Goal: Task Accomplishment & Management: Use online tool/utility

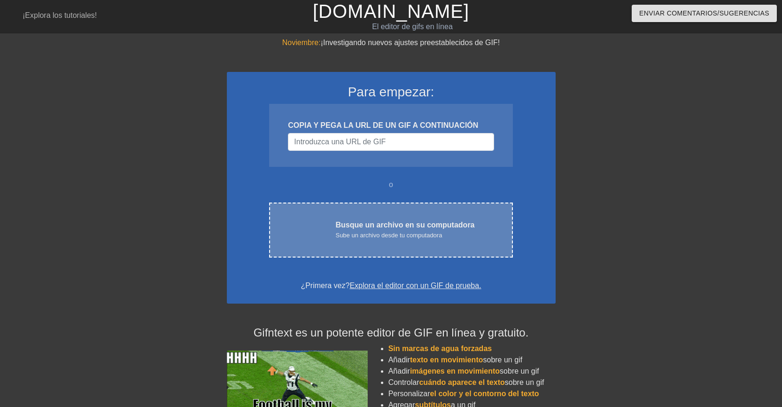
drag, startPoint x: 445, startPoint y: 231, endPoint x: 405, endPoint y: 236, distance: 40.2
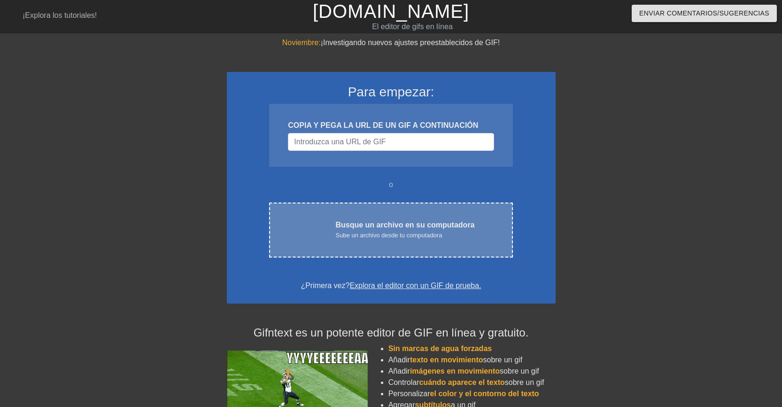
click at [405, 236] on font "Sube un archivo desde tu computadora" at bounding box center [388, 235] width 107 height 7
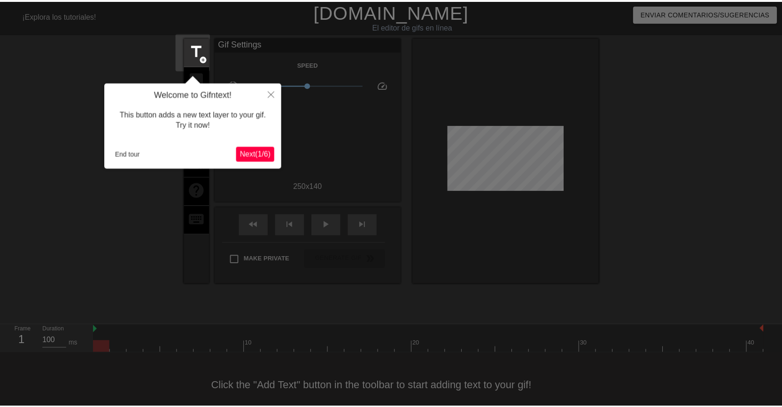
scroll to position [12, 0]
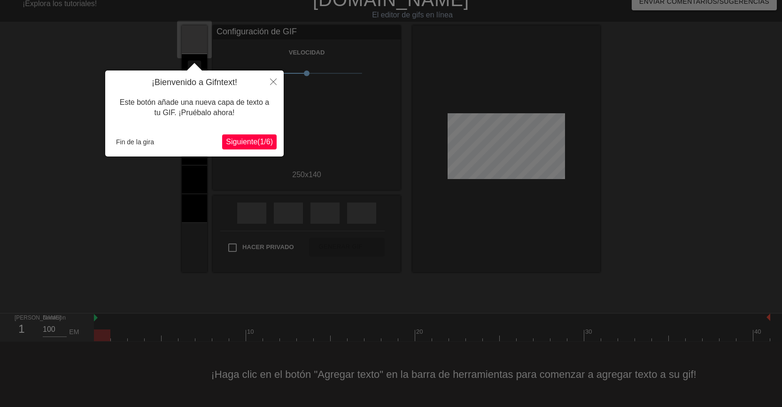
click at [240, 146] on font "Siguiente" at bounding box center [241, 142] width 31 height 8
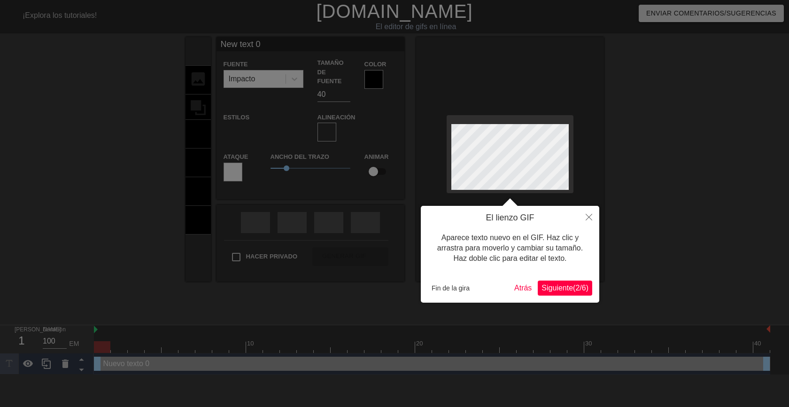
scroll to position [1, 2]
click at [462, 286] on font "Fin de la gira" at bounding box center [451, 288] width 38 height 8
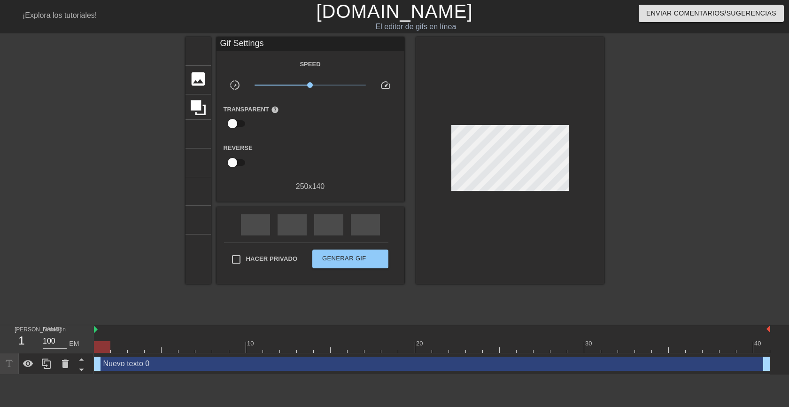
click at [647, 193] on div at bounding box center [686, 178] width 141 height 282
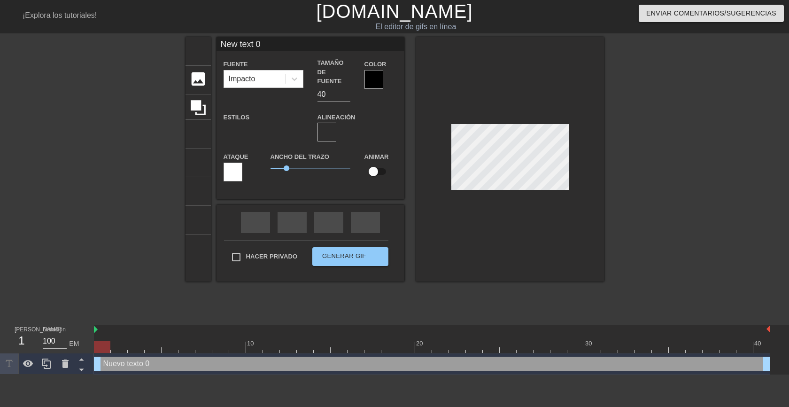
scroll to position [1, 1]
type input "New text"
type textarea "New text"
type input "New tex"
type textarea "New tex"
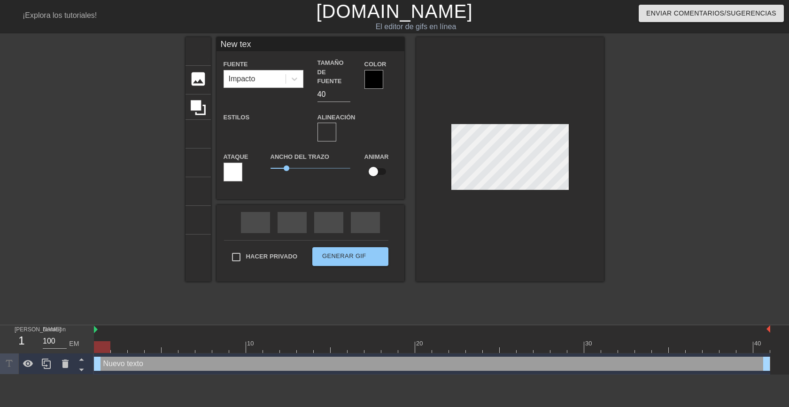
type input "New te"
type textarea "New te"
type input "New t"
type textarea "New t"
type input "New"
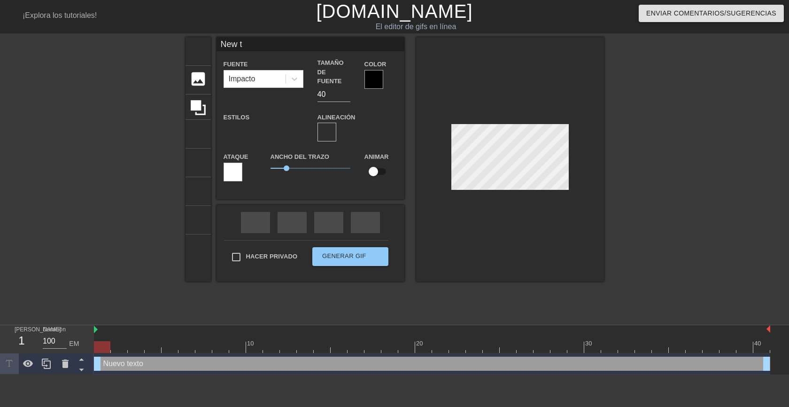
type textarea "New"
type input "New"
type textarea "New"
type input "Ne"
type textarea "Ne"
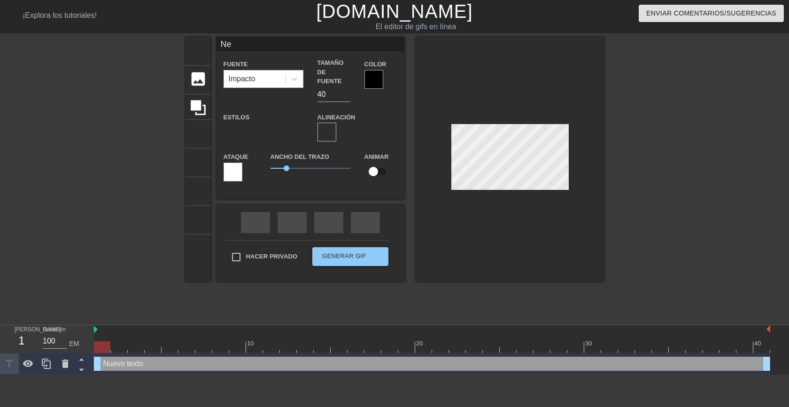
type input "N"
type textarea "N"
type input "B"
type textarea "B"
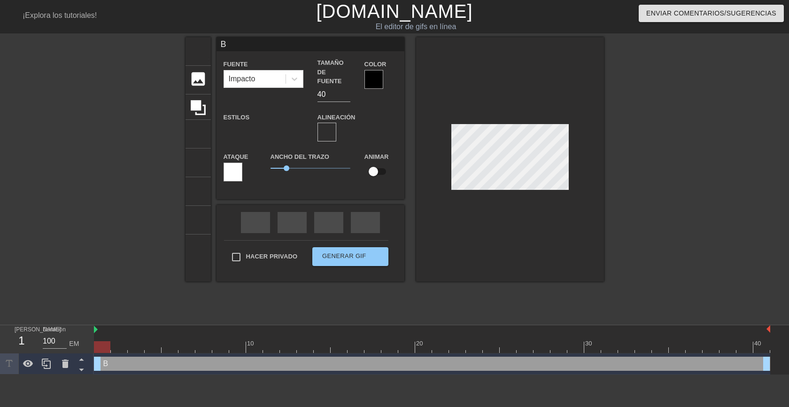
type input "Bu"
type textarea "Bu"
type input "Bue"
type textarea "Bue"
type input "Buen"
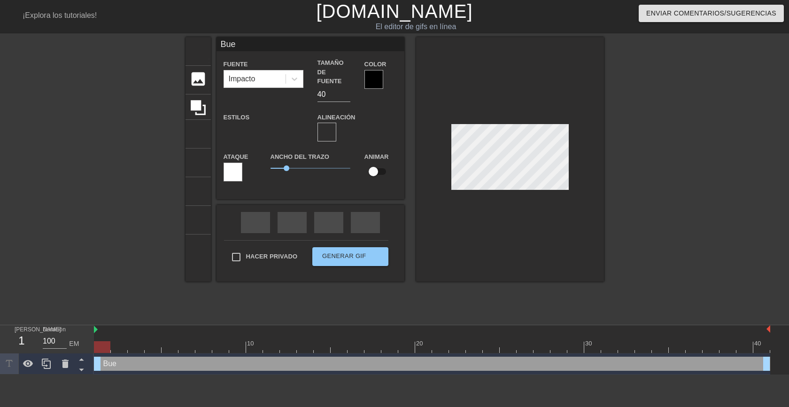
type textarea "Buen"
type input "Bueno"
type textarea "Bueno"
type input "Buenos"
type textarea "Buenos"
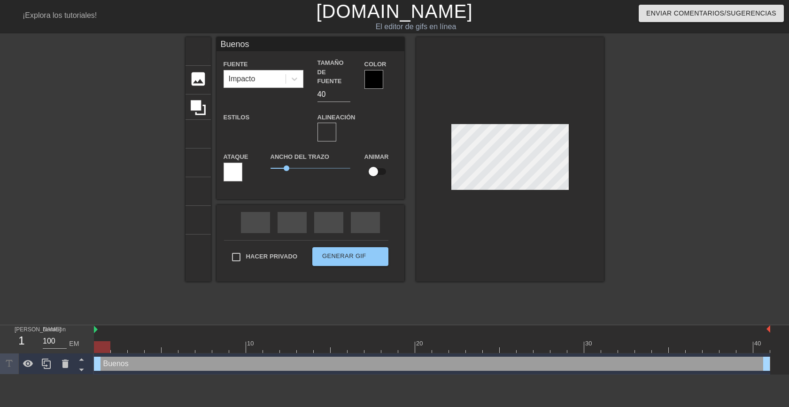
type input "Buenos"
type textarea "Buenos"
type input "Buenos d"
type textarea "Buenos d"
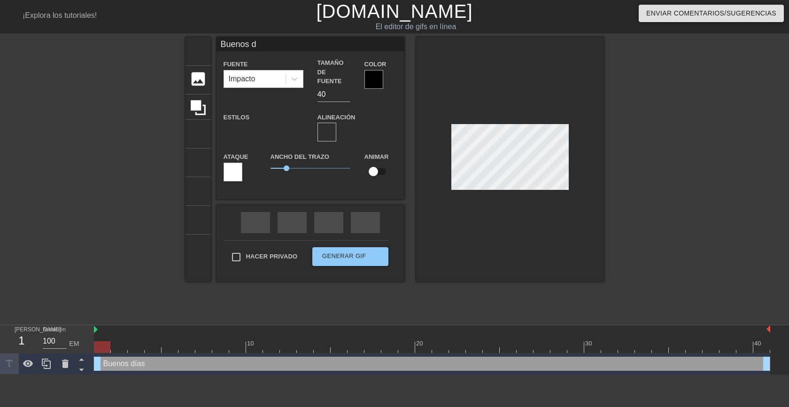
type input "Buenos dí"
type textarea "Buenos dí"
type input "Buenos día"
type textarea "Buenos día"
type input "Buenos días"
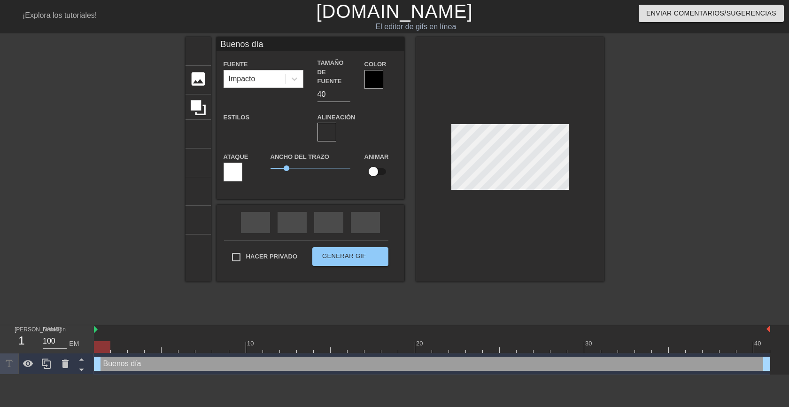
type textarea "Buenos días"
click at [684, 247] on div at bounding box center [686, 178] width 141 height 282
click at [369, 79] on div at bounding box center [374, 79] width 19 height 19
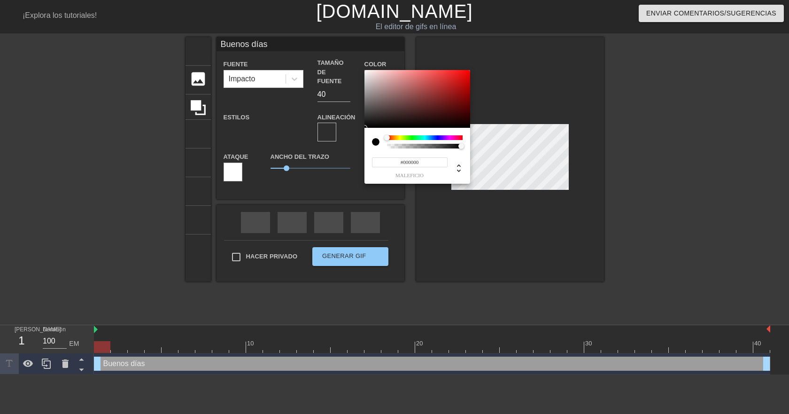
type input "#971818"
click at [453, 94] on div at bounding box center [418, 99] width 106 height 58
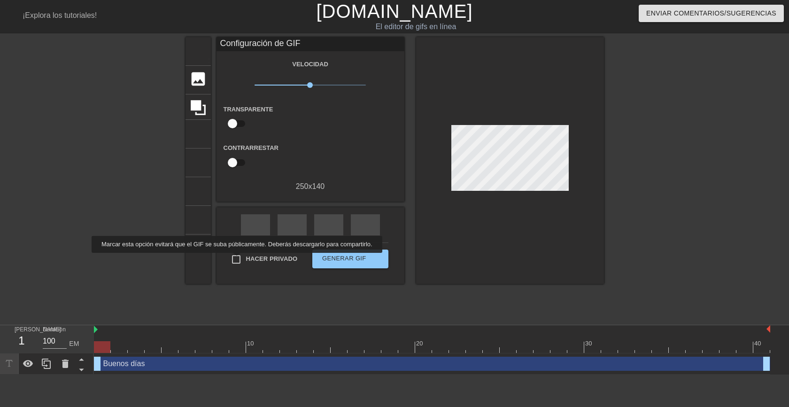
click at [234, 259] on input "Hacer privado" at bounding box center [236, 259] width 20 height 20
checkbox input "true"
click at [353, 256] on font "Generar GIF" at bounding box center [344, 258] width 44 height 7
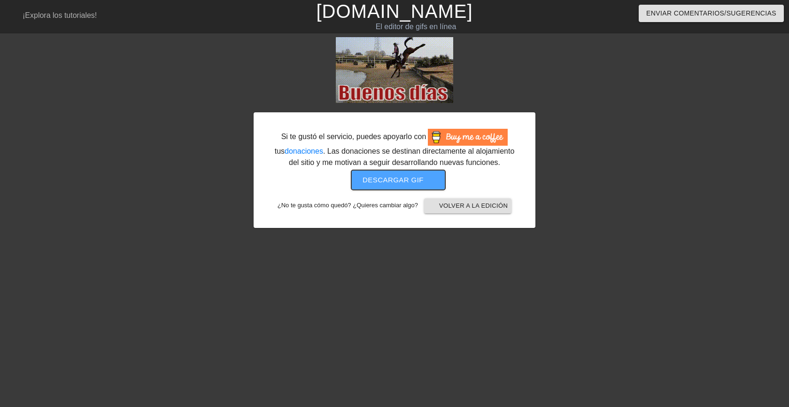
click at [402, 179] on font "Descargar gif" at bounding box center [393, 180] width 61 height 8
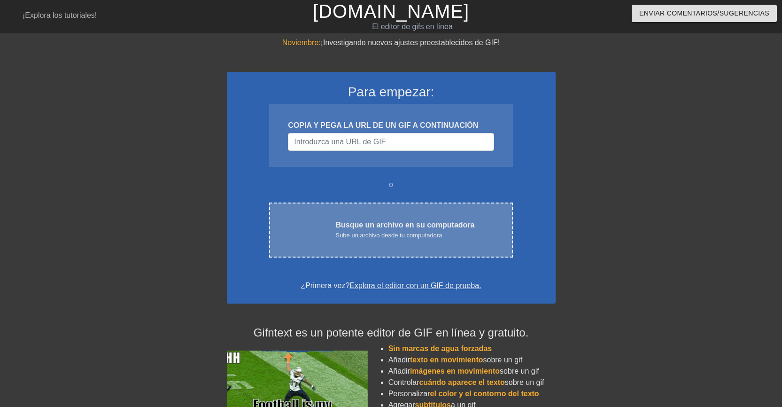
click at [391, 236] on font "Sube un archivo desde tu computadora" at bounding box center [388, 235] width 107 height 7
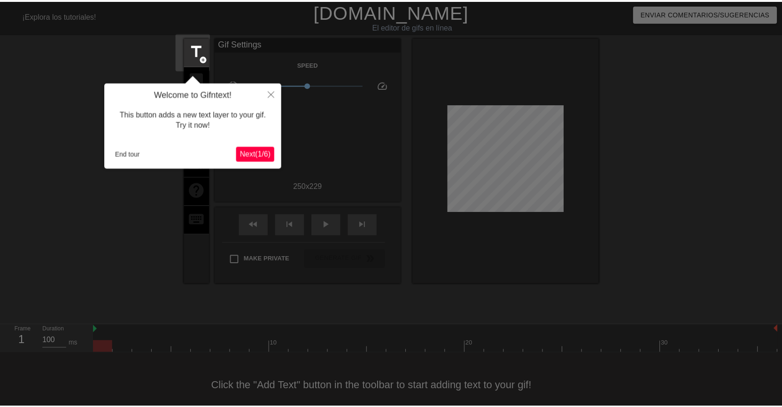
scroll to position [19, 0]
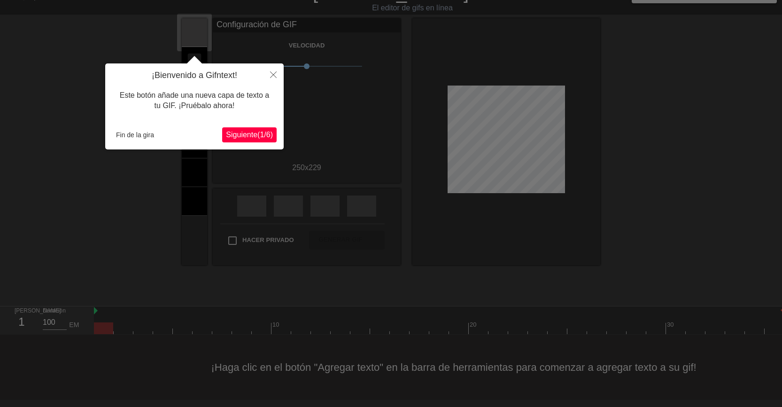
click at [244, 135] on font "Siguiente" at bounding box center [241, 135] width 31 height 8
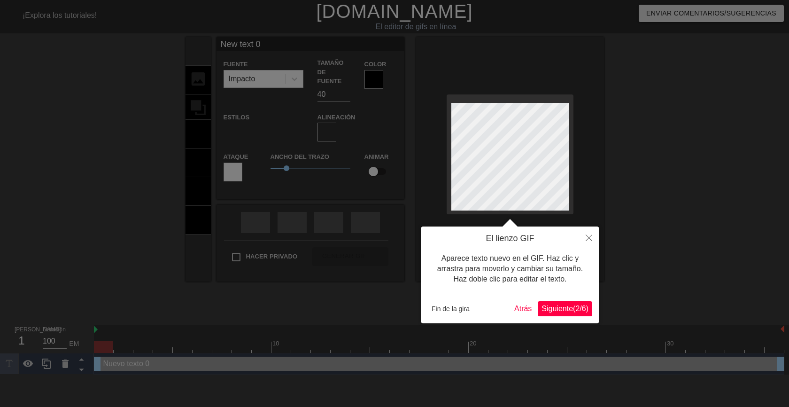
scroll to position [1, 1]
type input "New text"
type textarea "New text"
type input "New text"
type textarea "New text"
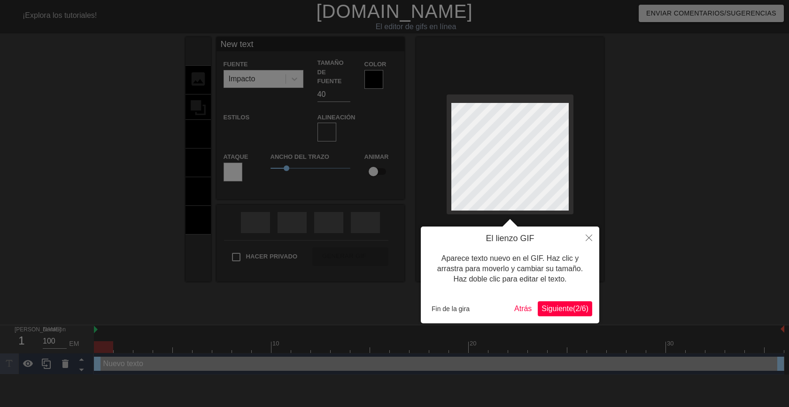
type input "New tex"
type textarea "New tex"
type input "New te"
type textarea "New te"
type input "New t"
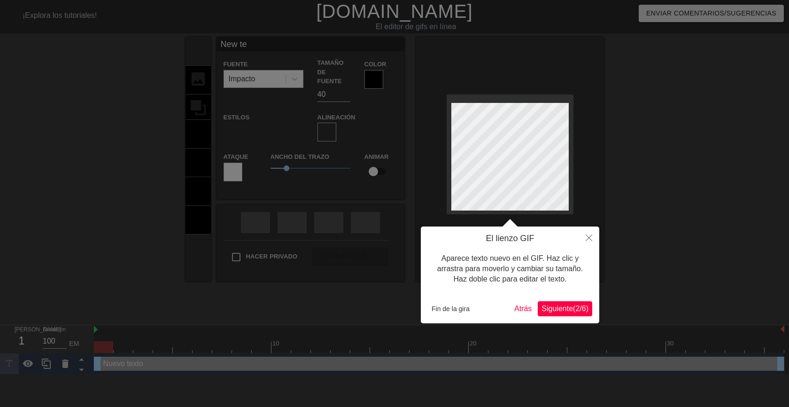
type textarea "New t"
type input "New"
type textarea "New"
type input "New"
type textarea "New"
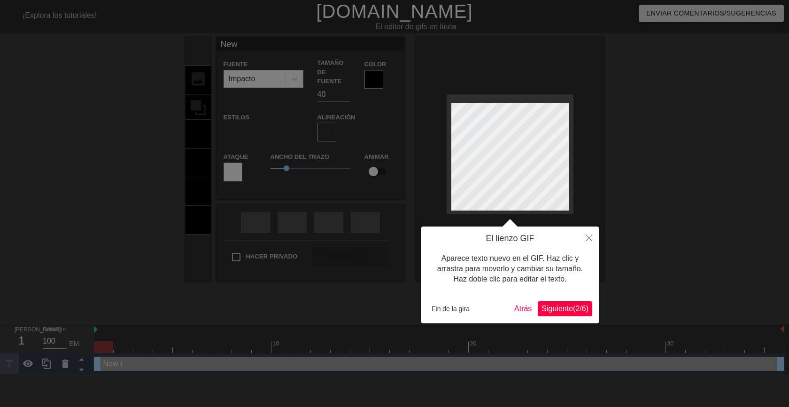
type input "Ne"
type textarea "Ne"
type input "N"
type textarea "N"
type input "M"
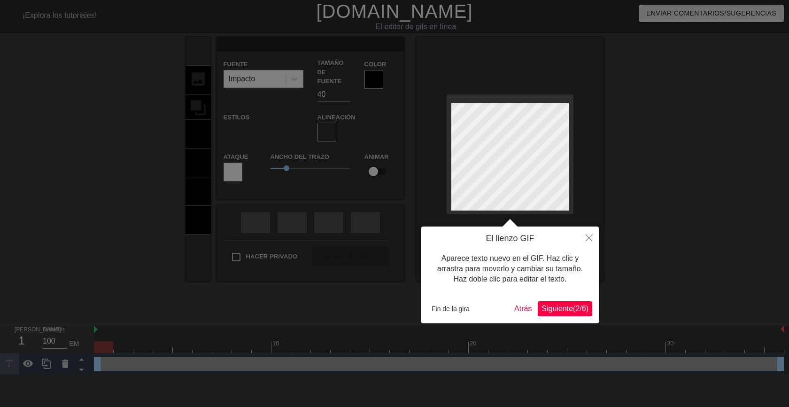
type textarea "M"
type input "Mu"
type textarea "Mu"
type input "Muy"
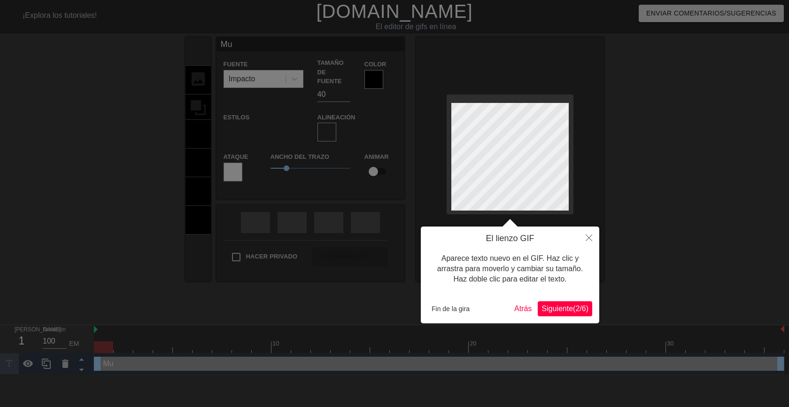
type textarea "Muy"
type input "Muy"
type textarea "Muy"
type input "Muy b"
type textarea "Muy b"
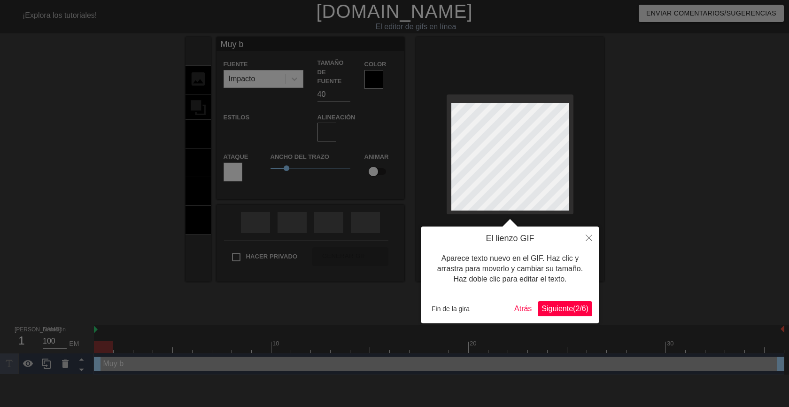
type input "Muy bu"
type textarea "Muy bu"
type input "Muy bue"
type textarea "Muy bue"
type input "Muy buen"
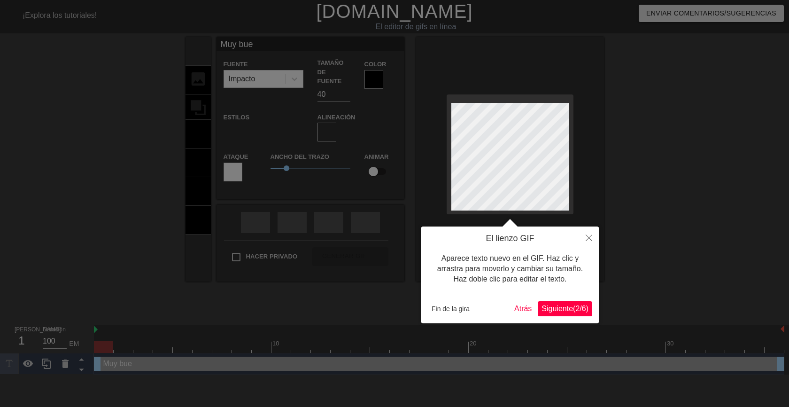
type textarea "Muy buen"
type input "Muy bueno"
type textarea "Muy bueno"
type input "Muy buenos"
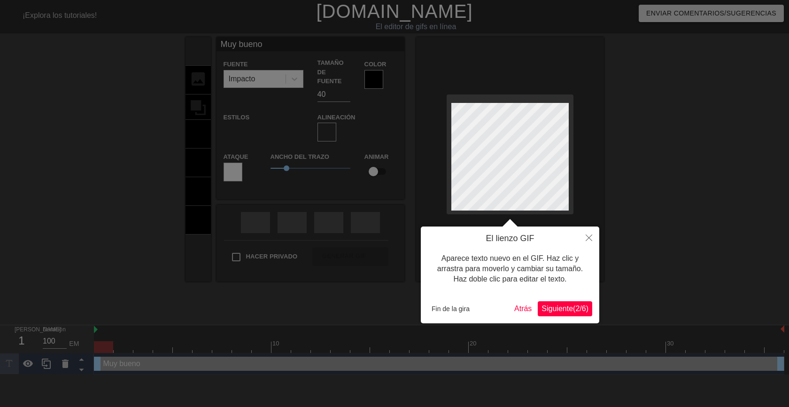
type textarea "Muy buenos"
type input "Muy buenos"
type textarea "Muy buenos"
type input "Muy buenosd"
type textarea "Muy buenos d"
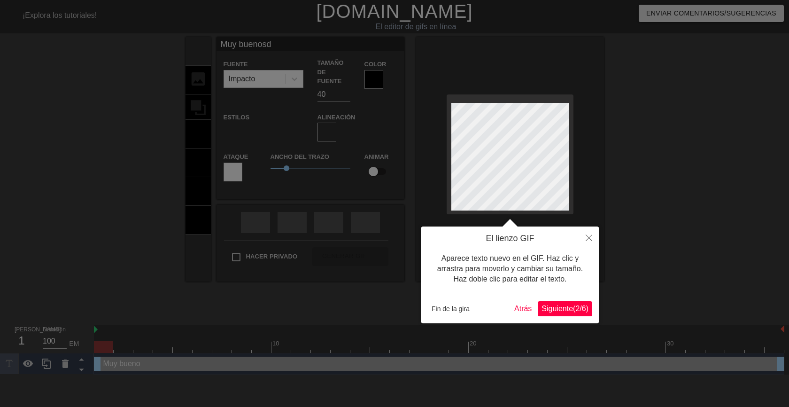
scroll to position [1, 1]
type input "Muy buenosdí"
type textarea "Muy buenos dí"
type input "Muy buenosdía"
type textarea "Muy buenos día"
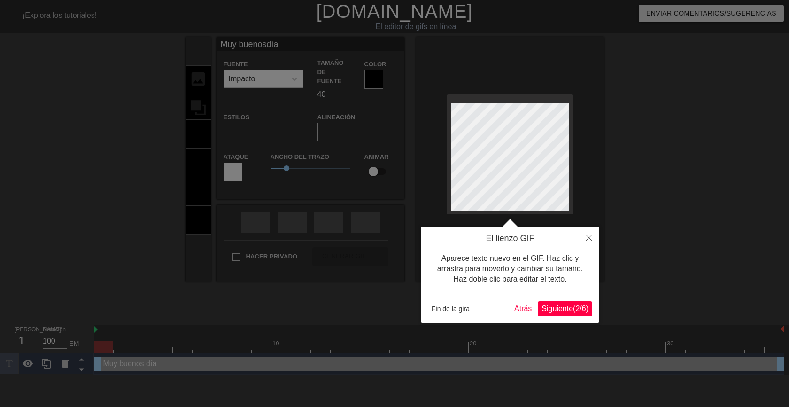
type input "Muy buenosdías"
type textarea "Muy buenos días"
click at [460, 308] on font "Fin de la gira" at bounding box center [451, 309] width 38 height 8
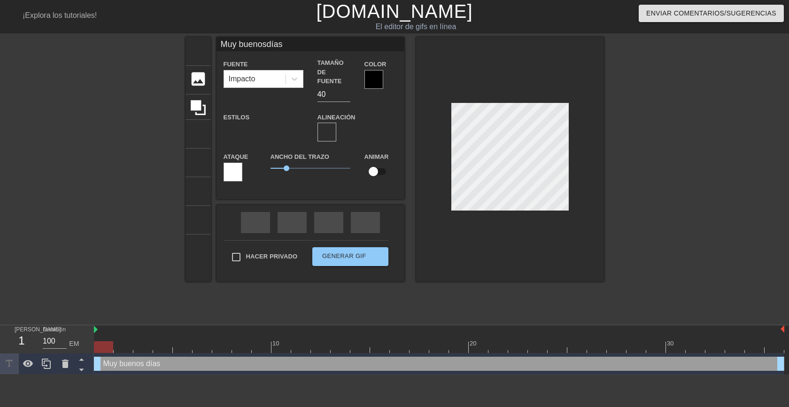
click at [651, 228] on div at bounding box center [686, 178] width 141 height 282
type input "Muy buenosdías"
type textarea "Muy buenos días"
type input "Muy buenosdías"
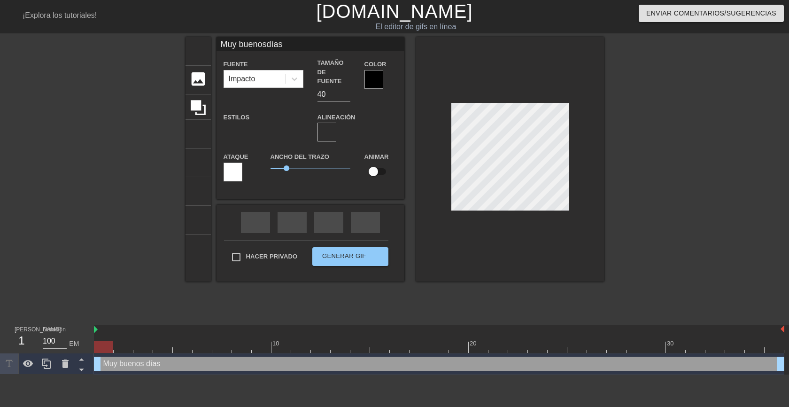
type textarea "Muy buenos días"
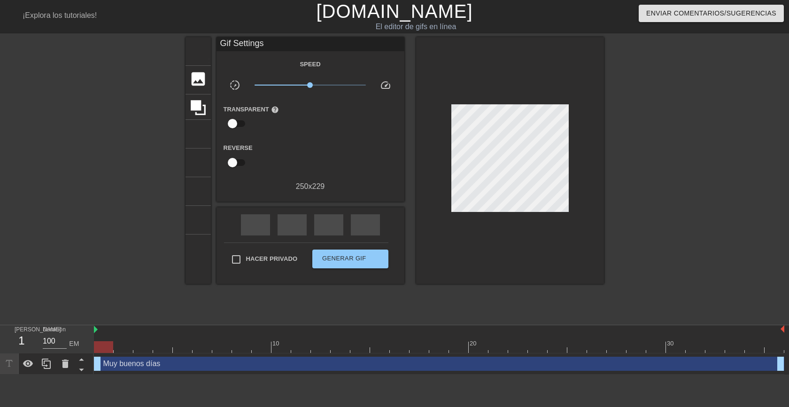
drag, startPoint x: 639, startPoint y: 163, endPoint x: 571, endPoint y: 161, distance: 68.2
click at [639, 164] on div at bounding box center [686, 178] width 141 height 282
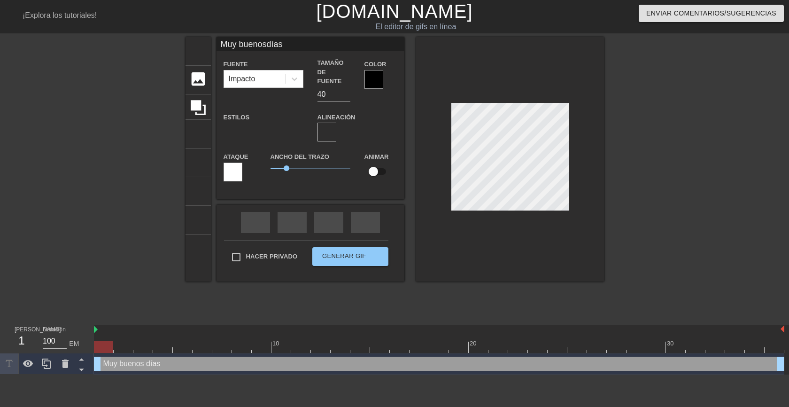
click at [515, 209] on div at bounding box center [510, 159] width 188 height 244
click at [369, 80] on div at bounding box center [374, 79] width 19 height 19
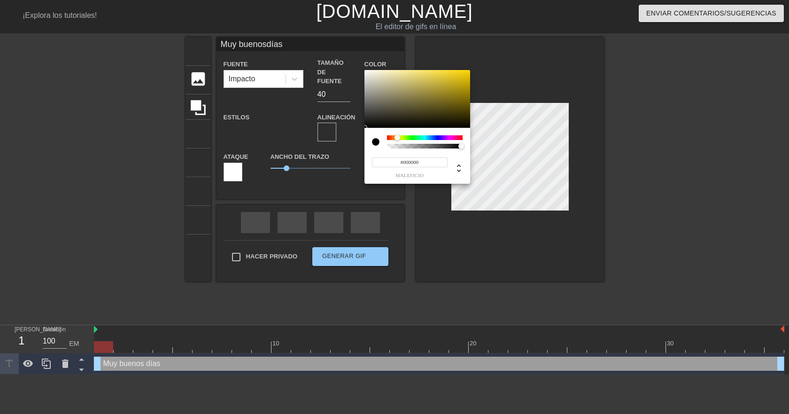
click at [398, 138] on div at bounding box center [425, 137] width 76 height 5
type input "Muy buenosdías"
type input "#897928"
click at [439, 97] on div at bounding box center [418, 99] width 106 height 58
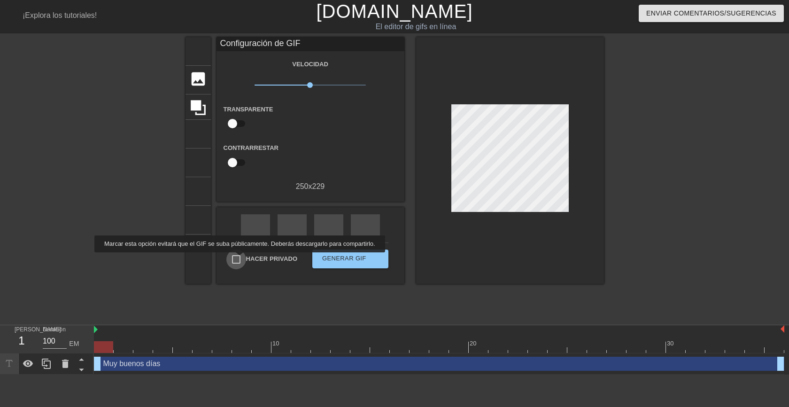
click at [237, 259] on input "Hacer privado" at bounding box center [236, 259] width 20 height 20
checkbox input "true"
click at [333, 257] on font "Generar GIF" at bounding box center [344, 258] width 44 height 7
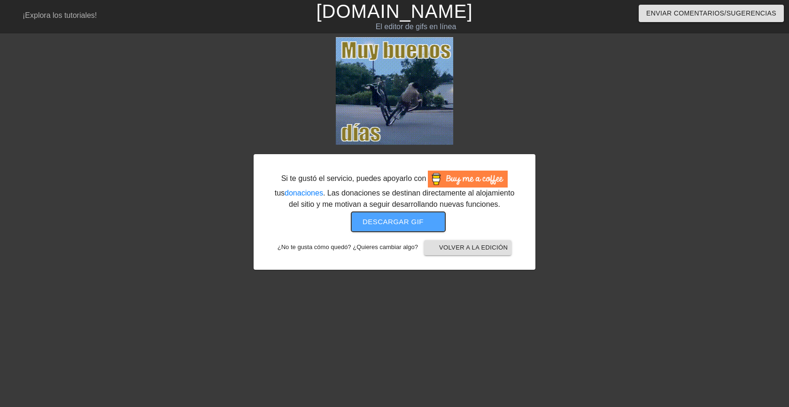
click at [398, 219] on font "Descargar gif" at bounding box center [393, 222] width 61 height 8
click at [397, 220] on font "Descargar gif" at bounding box center [393, 222] width 61 height 8
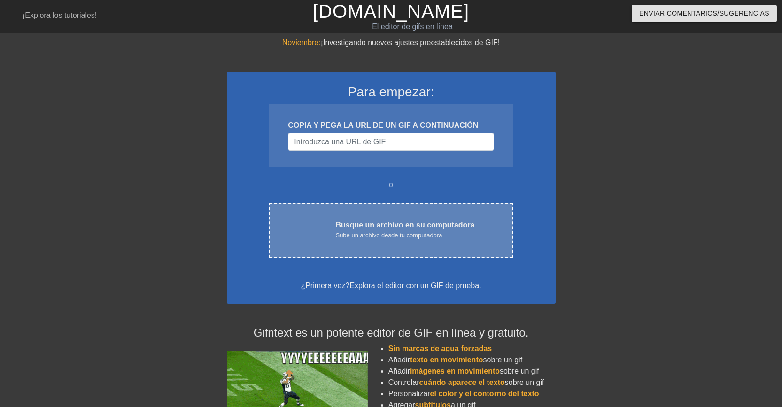
click at [385, 229] on font "Busque un archivo en su computadora" at bounding box center [404, 225] width 139 height 8
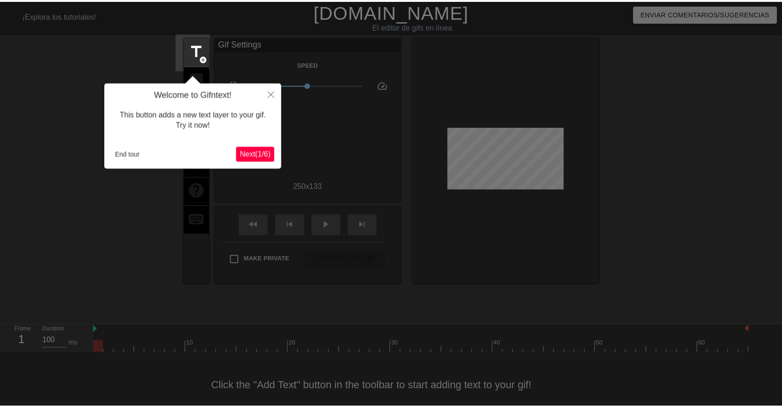
scroll to position [12, 0]
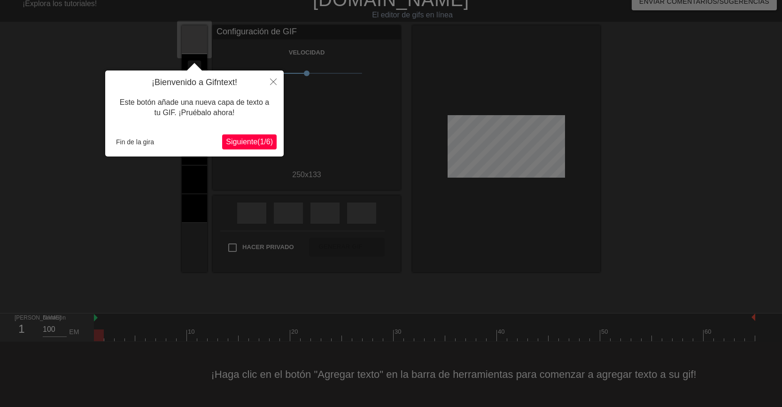
click at [248, 141] on font "Siguiente" at bounding box center [241, 142] width 31 height 8
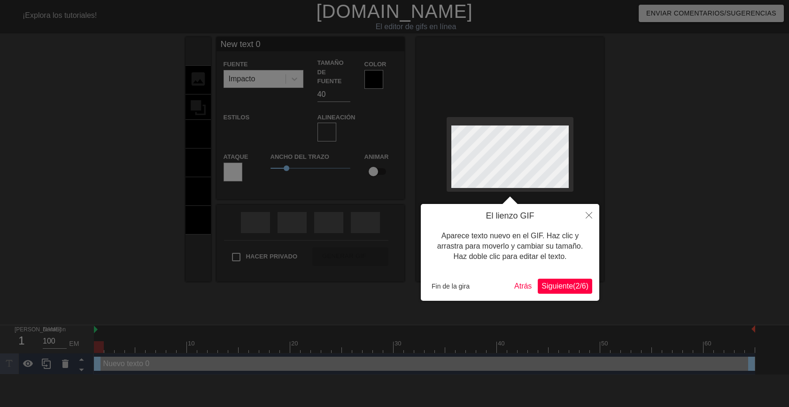
scroll to position [1, 1]
type input "New text"
type textarea "New text"
type input "New text"
type textarea "New text"
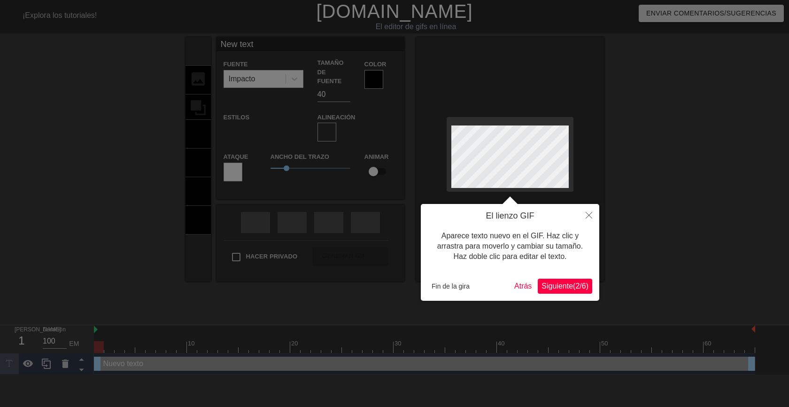
type input "New tex"
type textarea "New tex"
type input "New te"
type textarea "New te"
type input "New t"
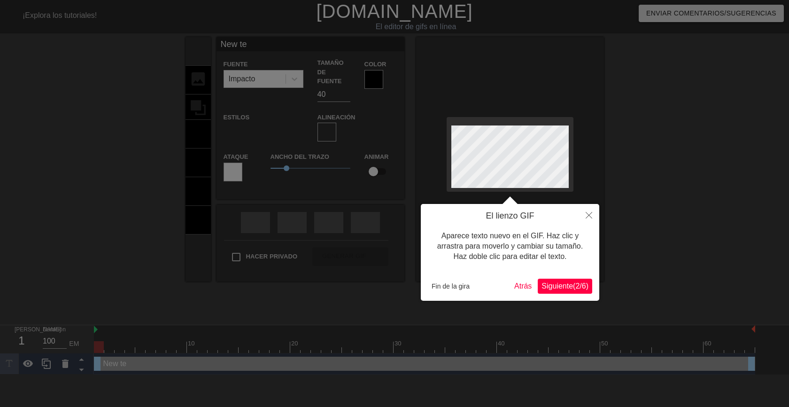
type textarea "New t"
type input "New"
type textarea "New"
type input "New"
type textarea "New"
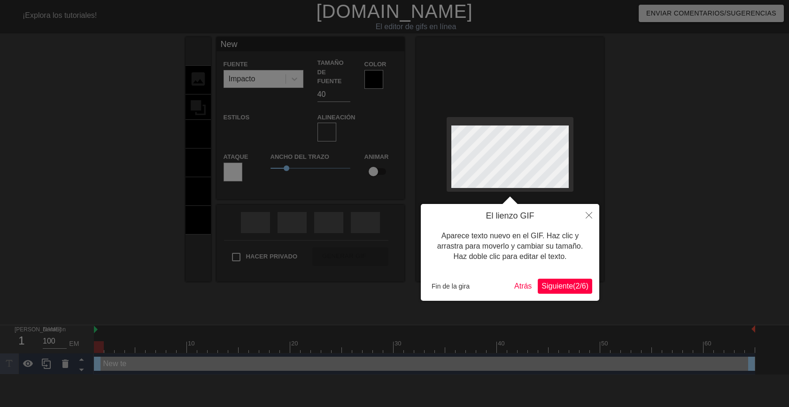
type input "Ne"
type textarea "N"
type input "B"
type textarea "B"
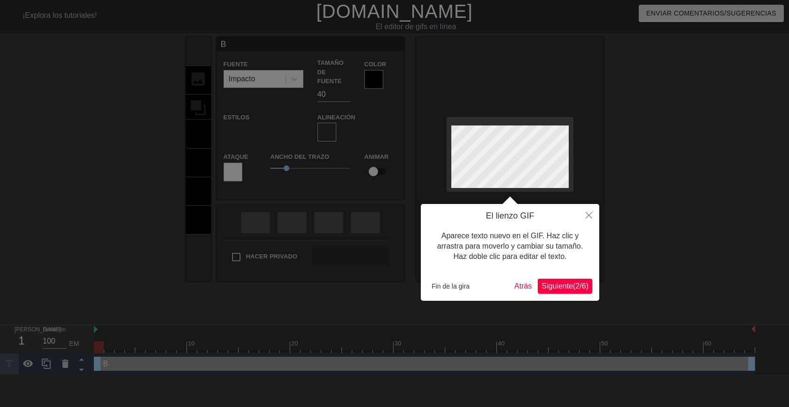
type input "Bu"
type textarea "Bu"
type input "Bue"
type textarea "Bue"
type input "Buen"
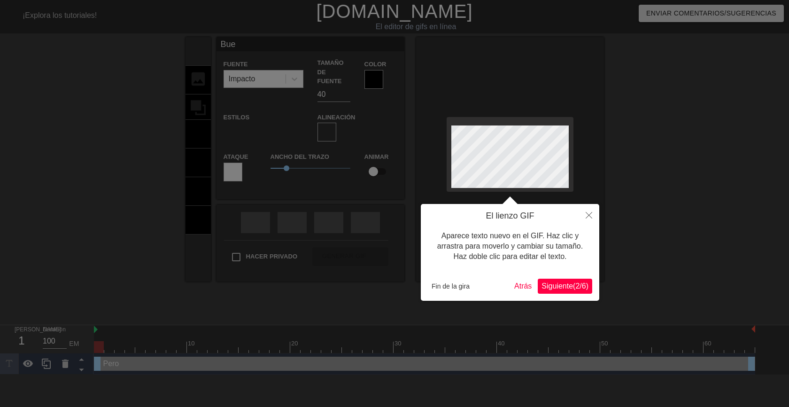
type textarea "Buen"
type input "Buení"
type textarea "Buení"
type input "Buení-"
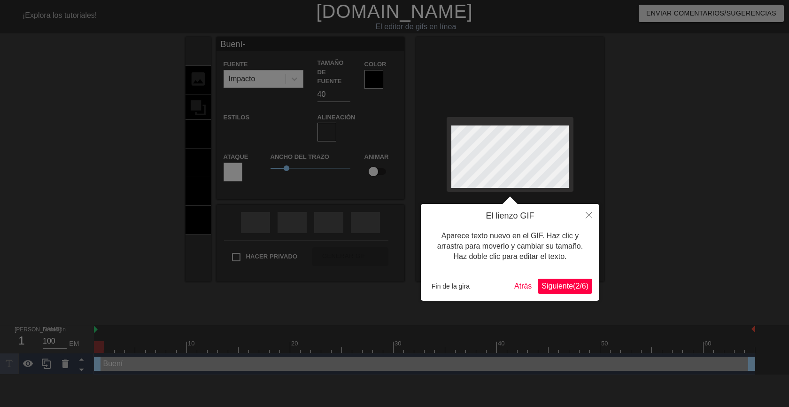
type textarea "Buení-"
type input "Buení-"
type textarea "Buení-"
type input "Buení-s"
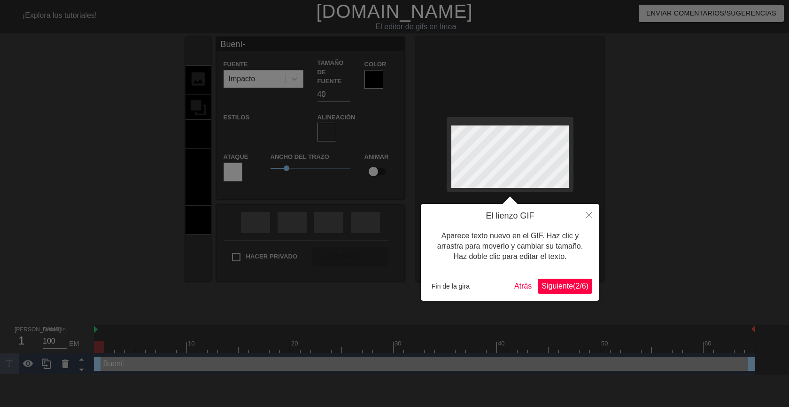
type textarea "Buení- s"
type input "Buení-si"
type textarea "Buení- si"
type input "Buení-sim"
type textarea "Buení- sim"
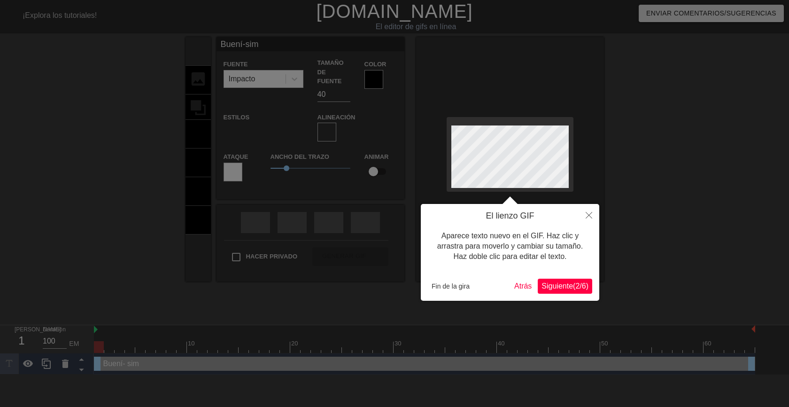
type input "Buení-simo"
type textarea "Buení- simo"
type input "Buení-simos"
type textarea "Buení- simos"
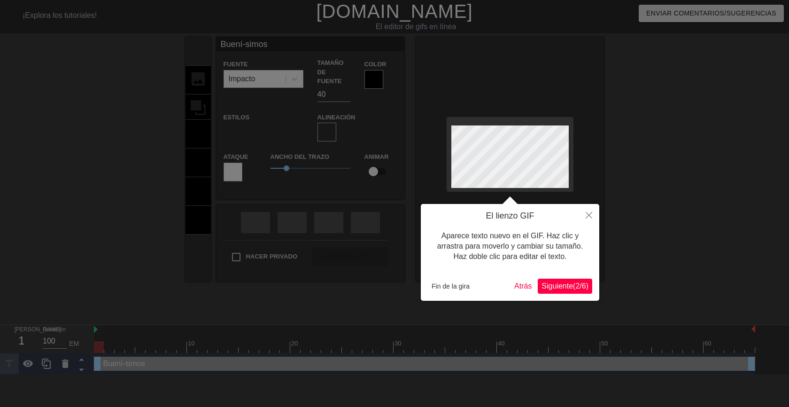
type input "Buení-simos"
type textarea "Buení- simos"
type input "Buení-simosd"
type textarea "Buení- simos d"
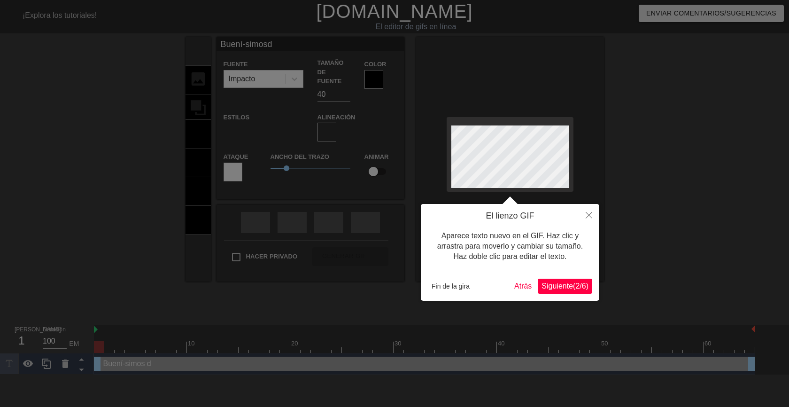
type input "Buení-simosdí"
type textarea "Buení- simos dí"
type input "Buení-simosdía"
type textarea "Buení- simos día"
type input "Buení-simosdías"
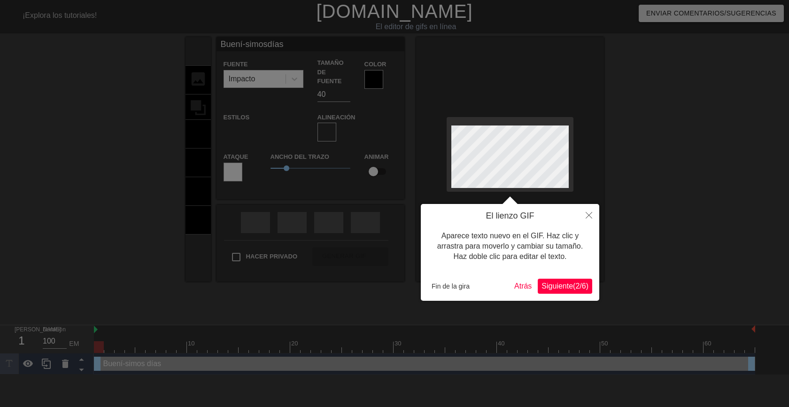
type textarea "Buení- simos días"
click at [674, 208] on div at bounding box center [394, 203] width 789 height 407
click at [452, 287] on font "Fin de la gira" at bounding box center [451, 286] width 38 height 8
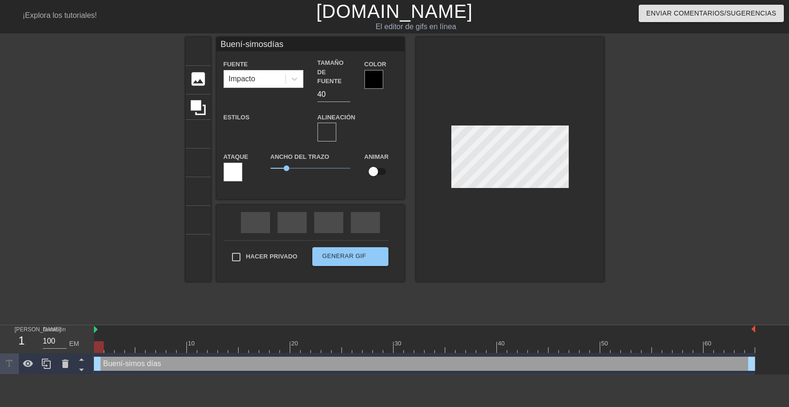
click at [635, 182] on div at bounding box center [686, 178] width 141 height 282
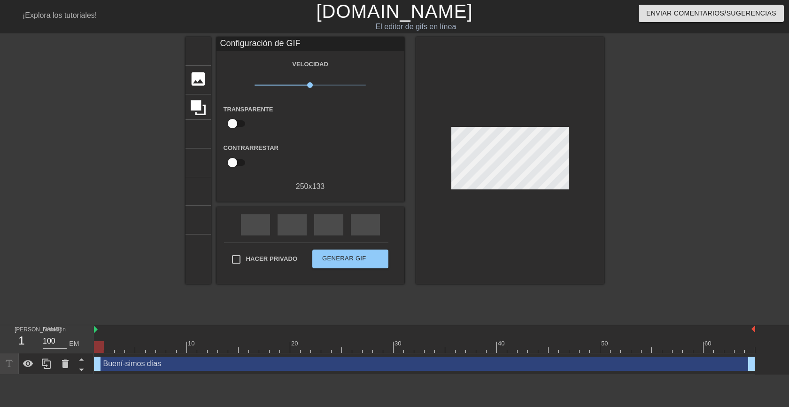
click at [655, 164] on div at bounding box center [686, 178] width 141 height 282
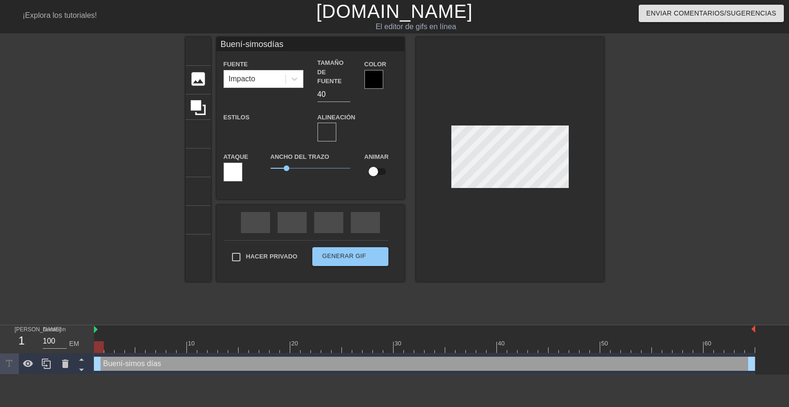
click at [569, 155] on div at bounding box center [510, 159] width 188 height 244
click at [369, 80] on div at bounding box center [374, 79] width 19 height 19
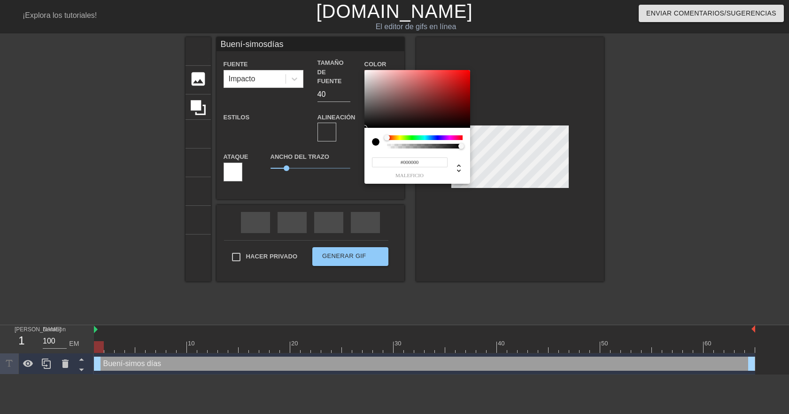
click at [399, 136] on div at bounding box center [425, 137] width 76 height 5
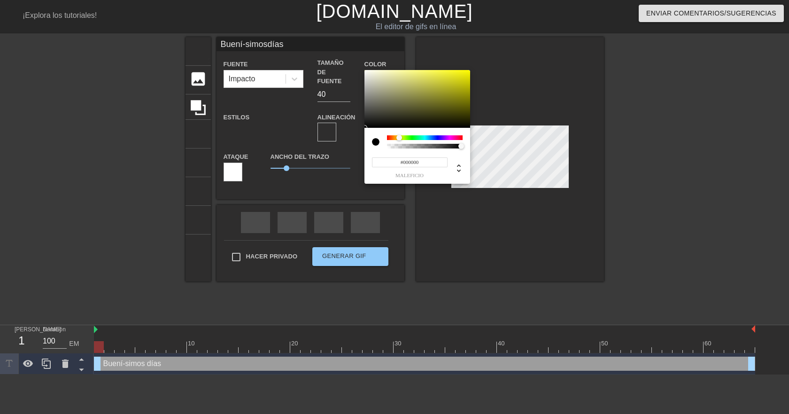
type input "Buení-simosdías"
type input "#B2B031"
click at [441, 87] on div at bounding box center [418, 99] width 106 height 58
type input "Buení-simosdías"
type input "#363503"
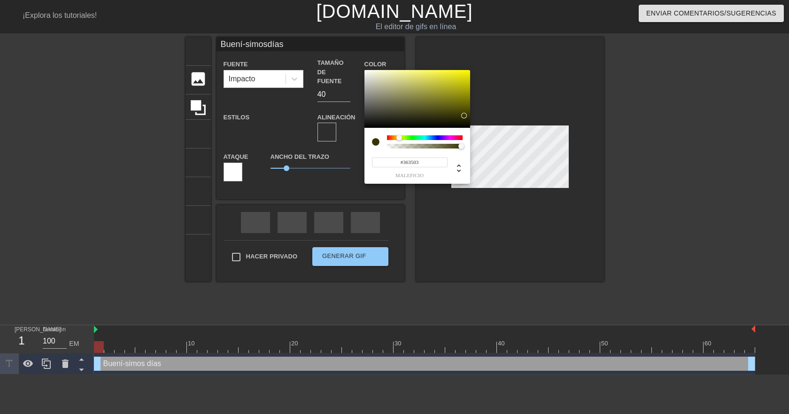
click at [465, 116] on div at bounding box center [418, 99] width 106 height 58
type input "Buení-simosdías"
type input "#1B1B0B"
type input "Buení-simosdías"
type input "#19190A"
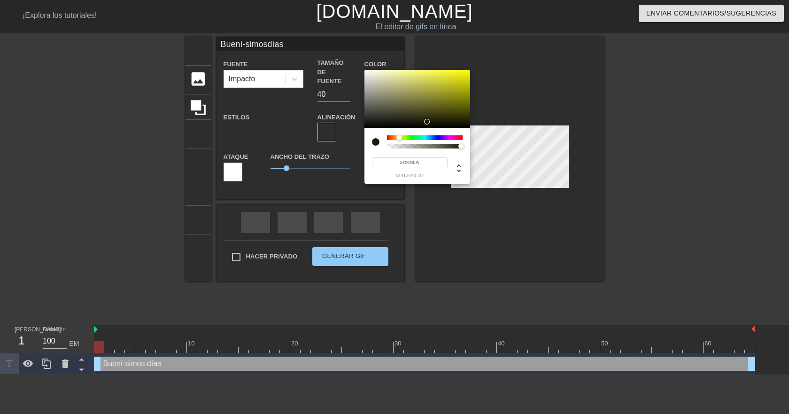
click at [428, 122] on div at bounding box center [418, 99] width 106 height 58
type input "Buení-simosdías"
type input "#0A0F19"
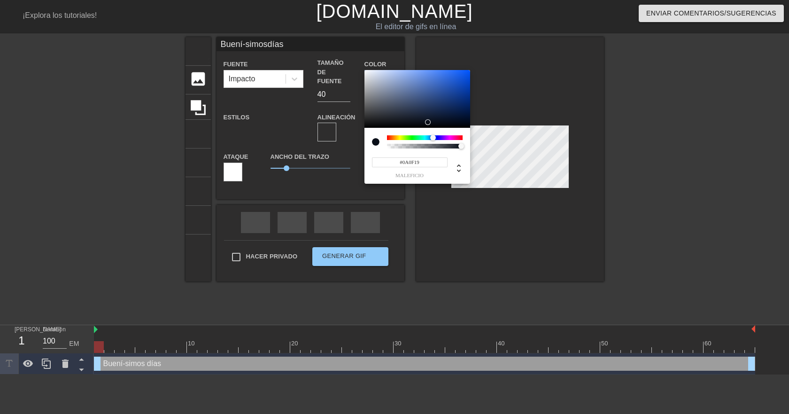
click at [433, 136] on div at bounding box center [425, 137] width 76 height 5
type input "Buení-simosdías"
type input "#2B54A7"
click at [443, 90] on div at bounding box center [418, 99] width 106 height 58
type input "Buení-simosdías"
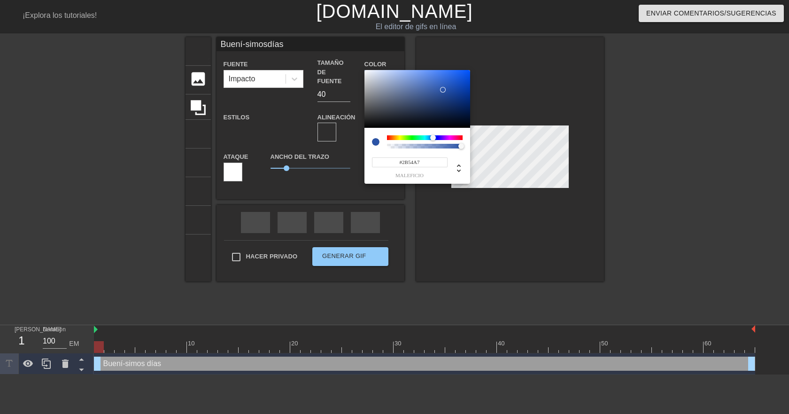
type input "#152951"
click at [443, 109] on div at bounding box center [418, 99] width 106 height 58
type input "Buení-simosdías"
type input "#223251"
click at [425, 109] on div at bounding box center [418, 99] width 106 height 58
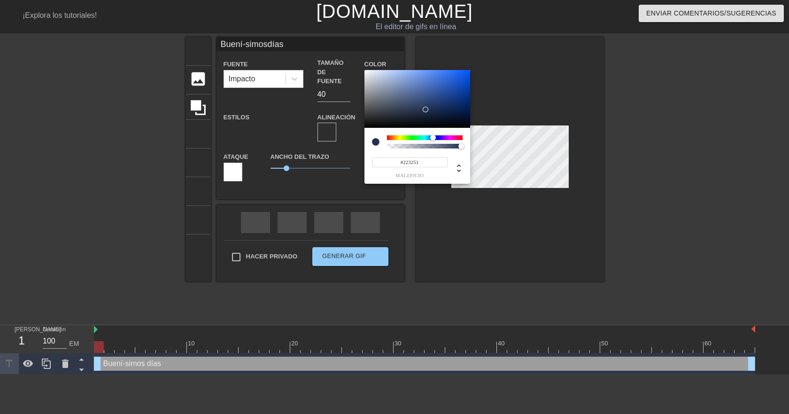
type input "Buení-simosdías"
type input "#0A2A68"
click at [460, 104] on div at bounding box center [418, 99] width 106 height 58
type input "Buení-simosdías"
type input "#0E4CC4"
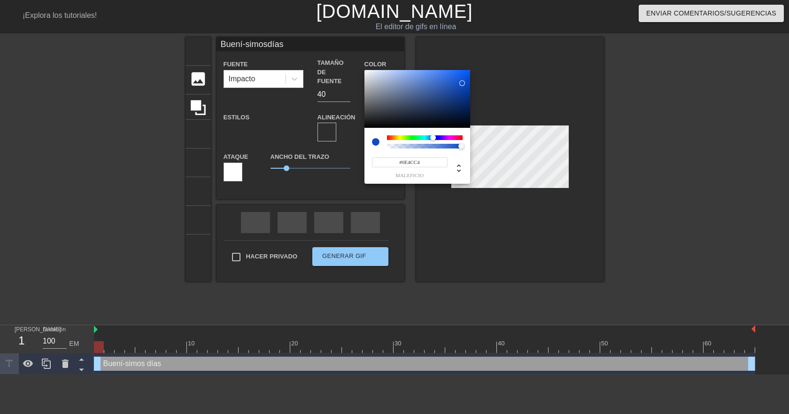
click at [462, 83] on div at bounding box center [418, 99] width 106 height 58
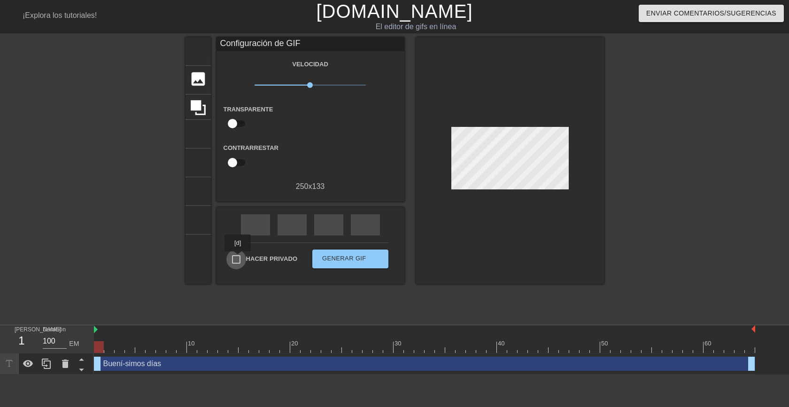
click at [238, 258] on input "Hacer privado" at bounding box center [236, 259] width 20 height 20
checkbox input "true"
click at [348, 257] on font "Generar GIF" at bounding box center [344, 258] width 44 height 7
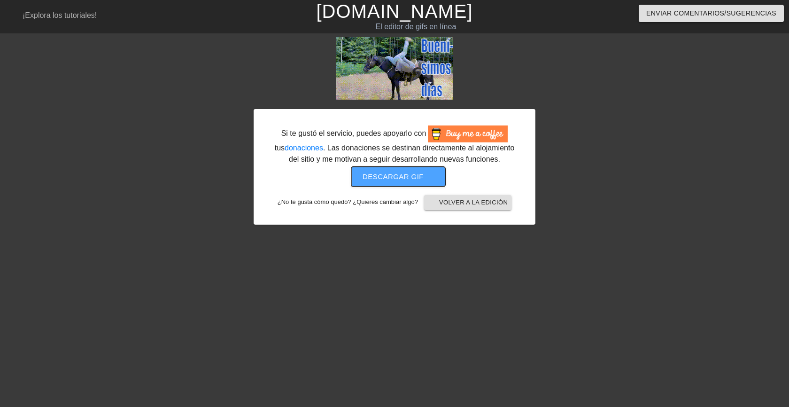
click at [384, 173] on font "Descargar gif" at bounding box center [393, 176] width 61 height 8
